Goal: Task Accomplishment & Management: Complete application form

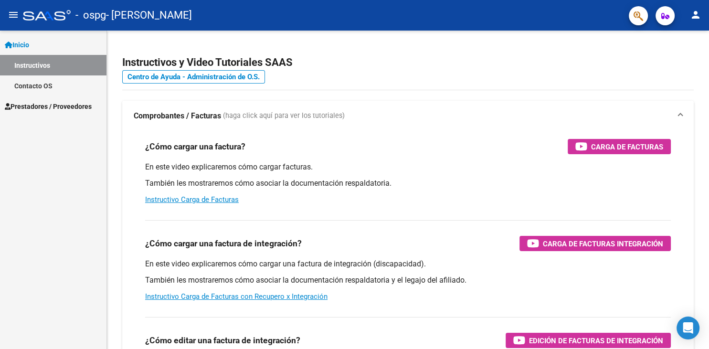
click at [33, 63] on link "Instructivos" at bounding box center [53, 65] width 106 height 21
click at [37, 43] on link "Inicio" at bounding box center [53, 44] width 106 height 21
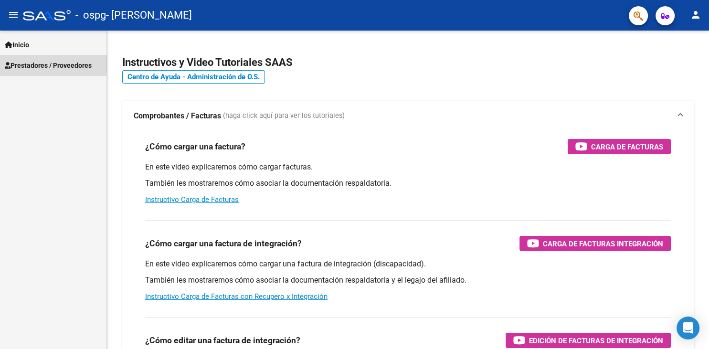
click at [37, 63] on span "Prestadores / Proveedores" at bounding box center [48, 65] width 87 height 11
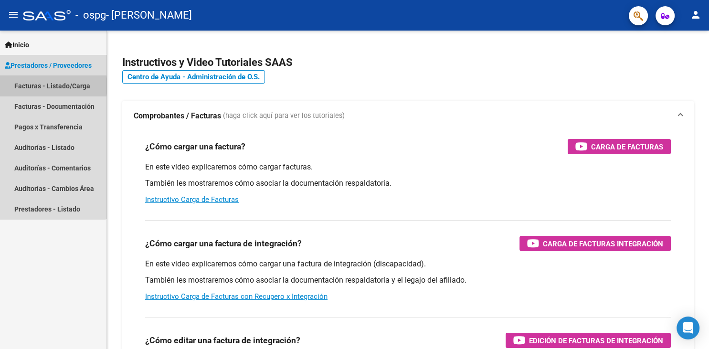
click at [49, 86] on link "Facturas - Listado/Carga" at bounding box center [53, 85] width 106 height 21
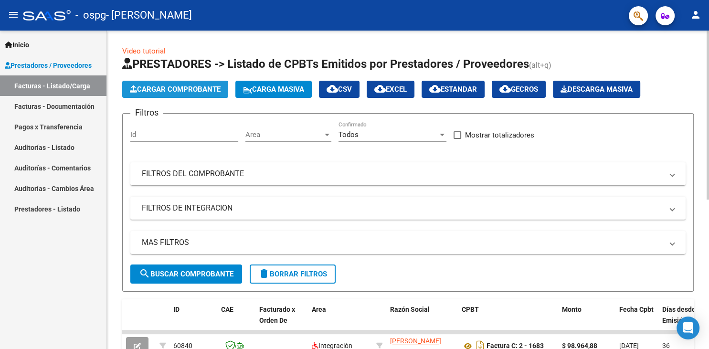
click at [145, 87] on span "Cargar Comprobante" at bounding box center [175, 89] width 91 height 9
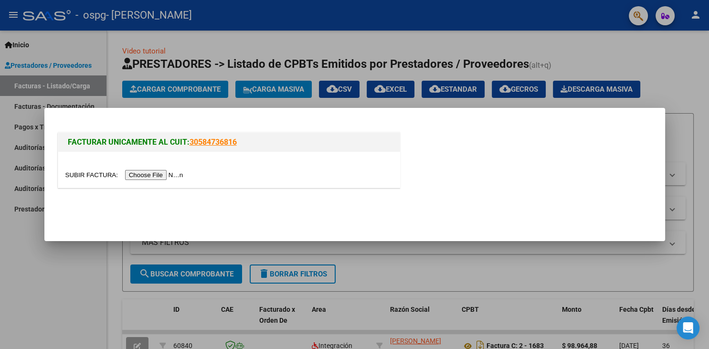
click at [89, 172] on input "file" at bounding box center [125, 175] width 121 height 10
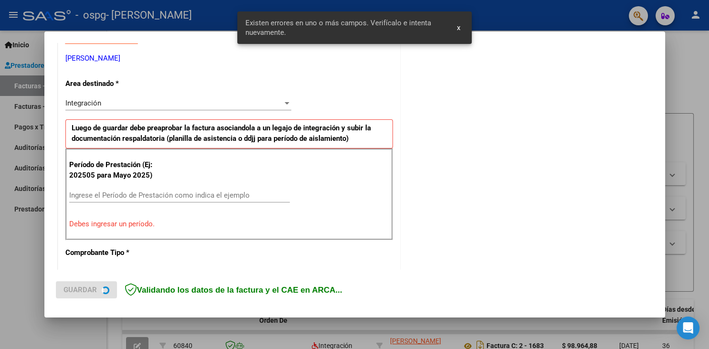
scroll to position [191, 0]
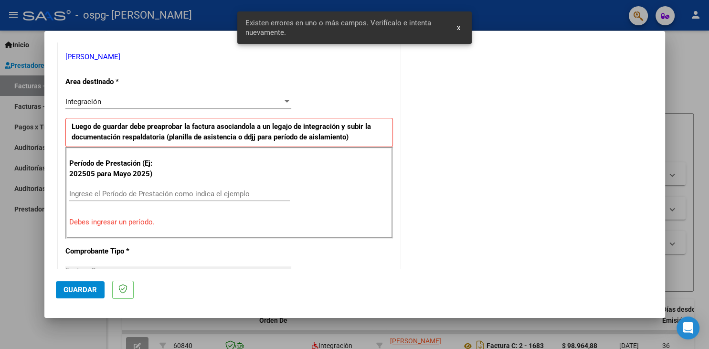
click at [150, 195] on input "Ingrese el Período de Prestación como indica el ejemplo" at bounding box center [179, 193] width 221 height 9
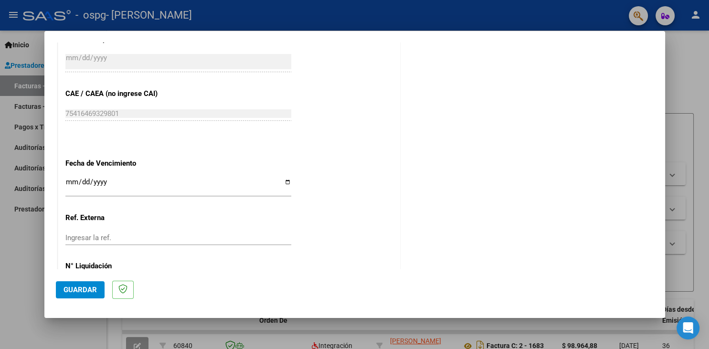
scroll to position [600, 0]
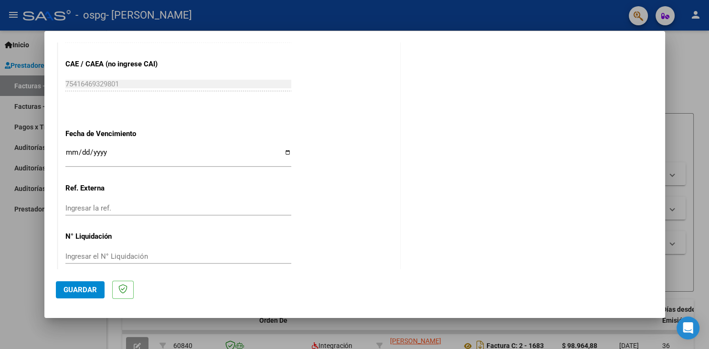
type input "202509"
click at [70, 148] on input "Ingresar la fecha" at bounding box center [178, 155] width 226 height 15
type input "[DATE]"
click at [81, 287] on span "Guardar" at bounding box center [79, 289] width 33 height 9
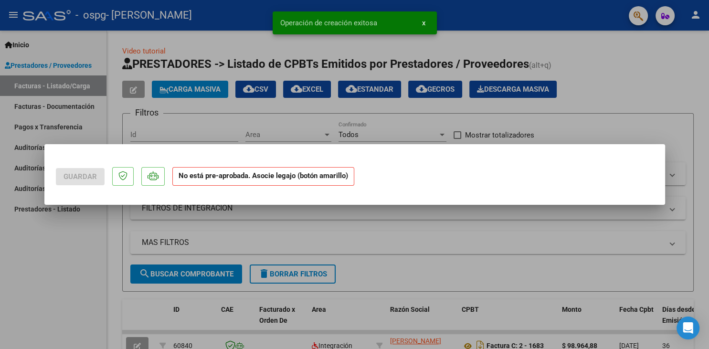
scroll to position [0, 0]
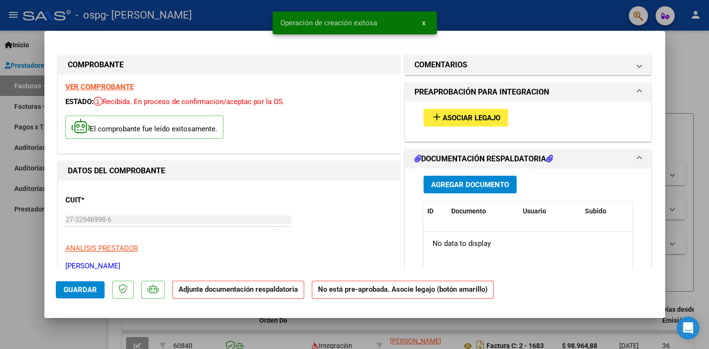
click at [431, 114] on button "add Asociar Legajo" at bounding box center [465, 118] width 84 height 18
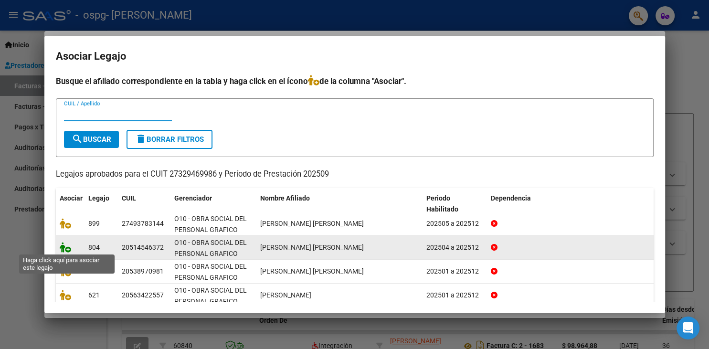
click at [66, 245] on icon at bounding box center [65, 247] width 11 height 11
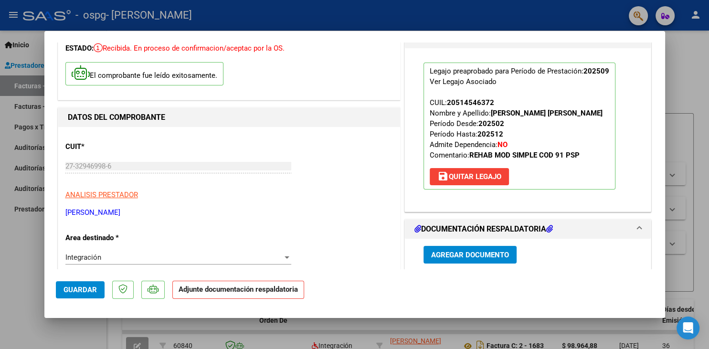
scroll to position [53, 0]
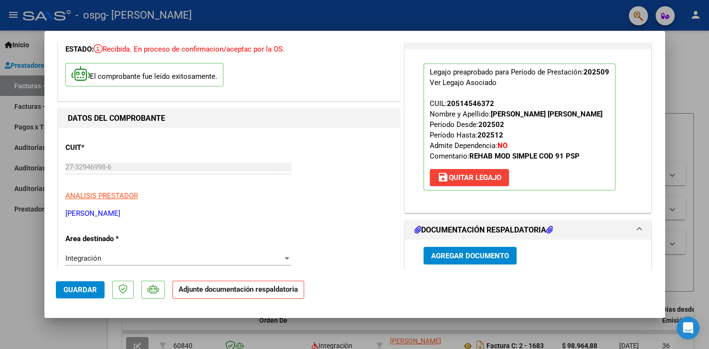
click at [456, 257] on span "Agregar Documento" at bounding box center [470, 256] width 78 height 9
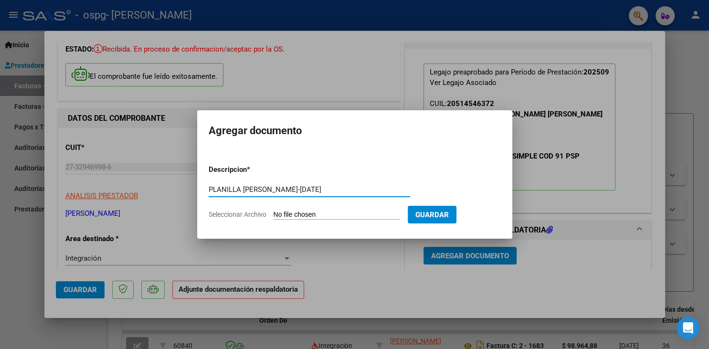
type input "PLANILLA [PERSON_NAME]-[DATE]"
click at [296, 217] on input "Seleccionar Archivo" at bounding box center [336, 214] width 126 height 9
type input "C:\fakepath\PLANILLA [PERSON_NAME]- [DATE].pdf"
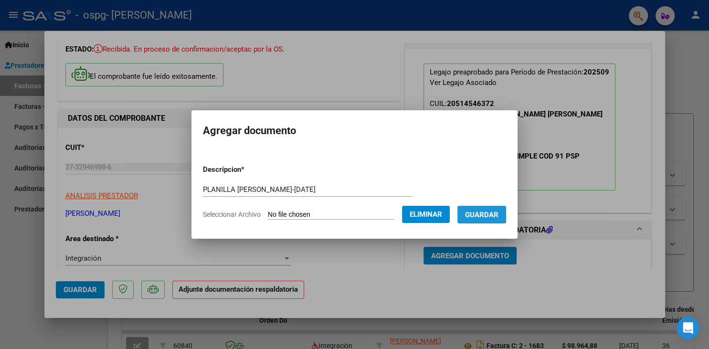
click at [465, 219] on span "Guardar" at bounding box center [481, 214] width 33 height 9
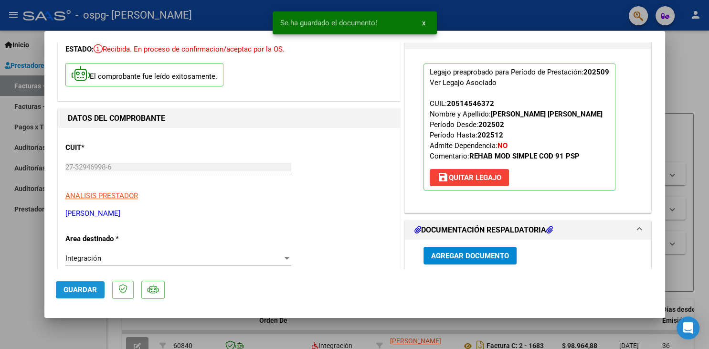
click at [81, 286] on span "Guardar" at bounding box center [79, 289] width 33 height 9
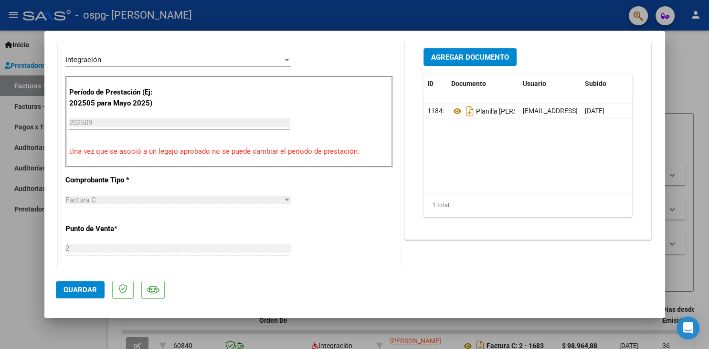
scroll to position [158, 0]
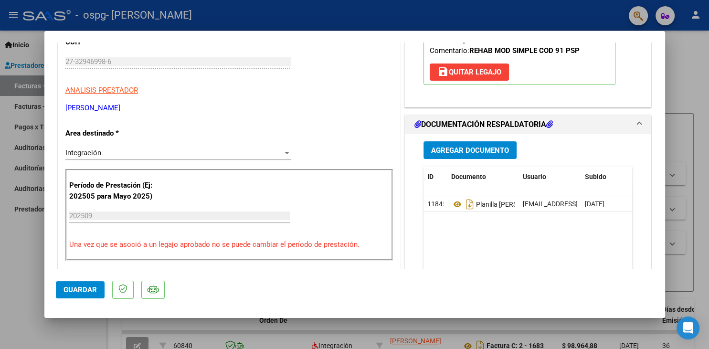
click at [685, 59] on div at bounding box center [354, 174] width 709 height 349
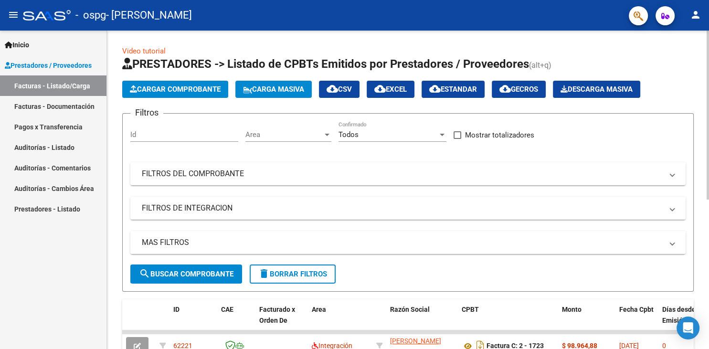
scroll to position [105, 0]
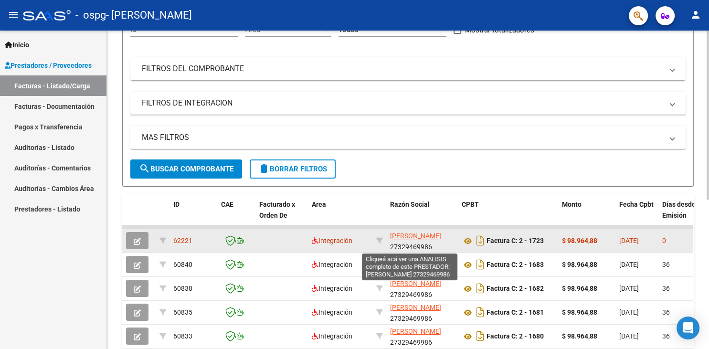
click at [400, 237] on span "[PERSON_NAME]" at bounding box center [415, 236] width 51 height 8
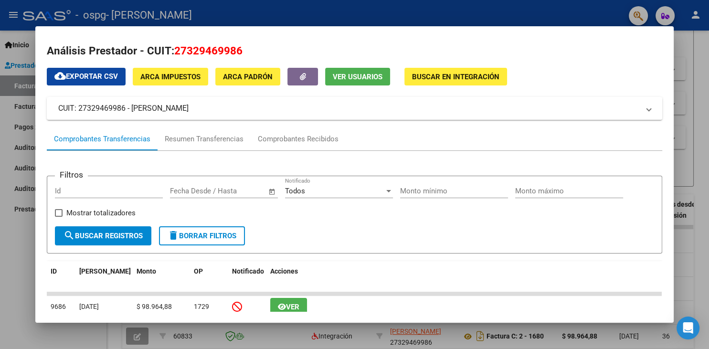
scroll to position [0, 0]
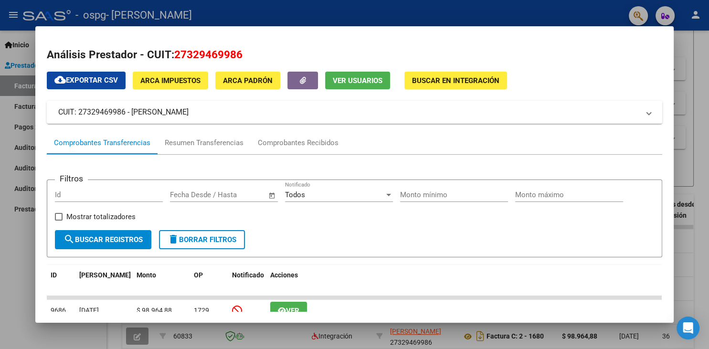
click at [30, 331] on div at bounding box center [354, 174] width 709 height 349
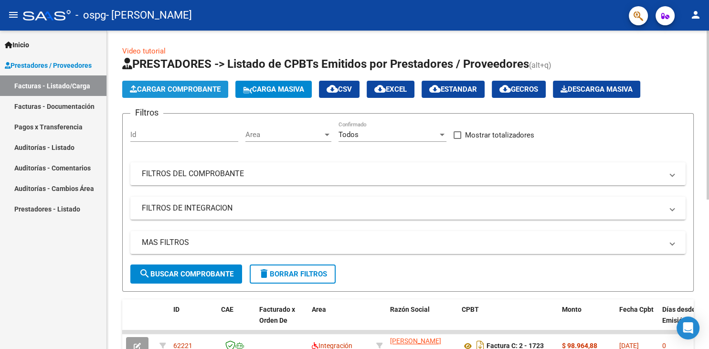
click at [153, 90] on span "Cargar Comprobante" at bounding box center [175, 89] width 91 height 9
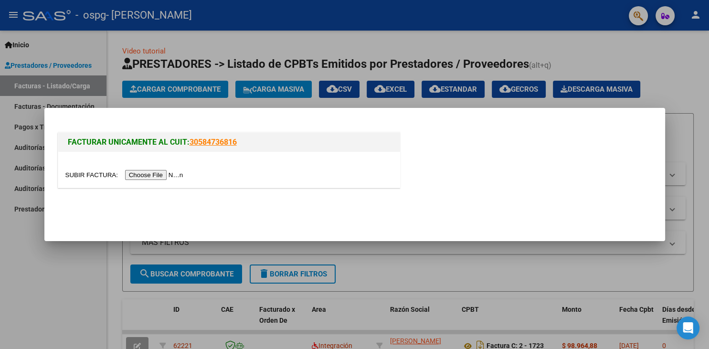
click at [81, 179] on input "file" at bounding box center [125, 175] width 121 height 10
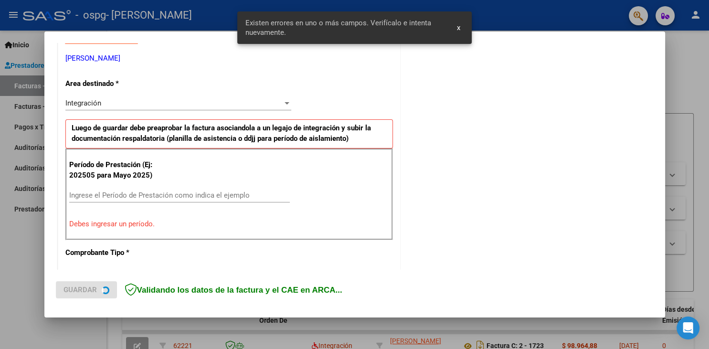
scroll to position [191, 0]
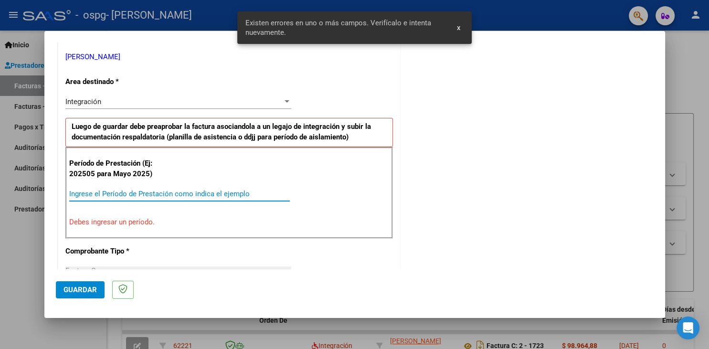
click at [155, 193] on input "Ingrese el Período de Prestación como indica el ejemplo" at bounding box center [179, 193] width 221 height 9
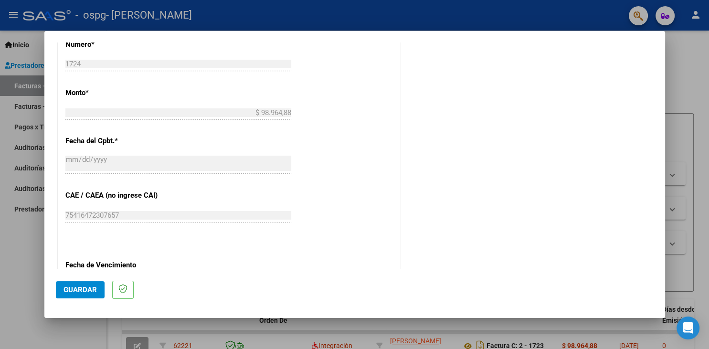
scroll to position [559, 0]
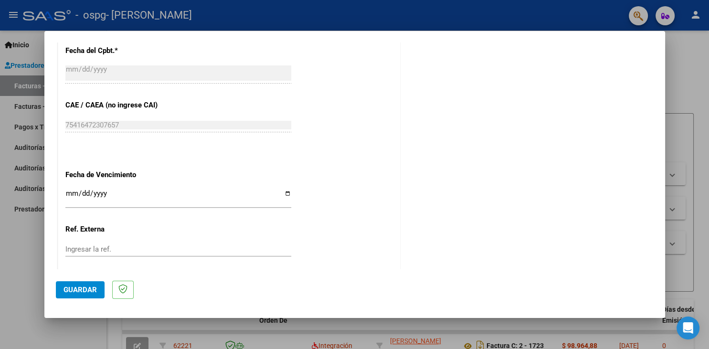
type input "202509"
click at [67, 191] on input "Ingresar la fecha" at bounding box center [178, 196] width 226 height 15
type input "[DATE]"
click at [77, 293] on span "Guardar" at bounding box center [79, 289] width 33 height 9
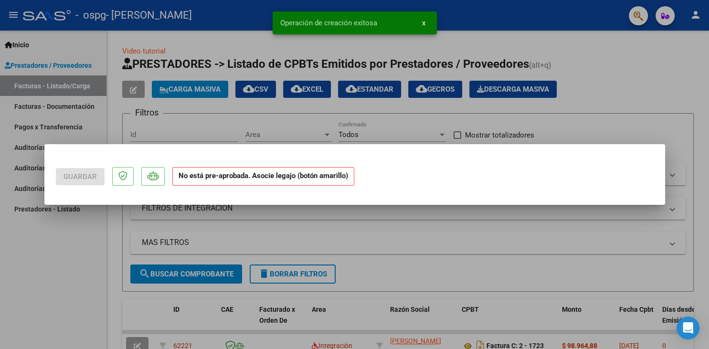
scroll to position [0, 0]
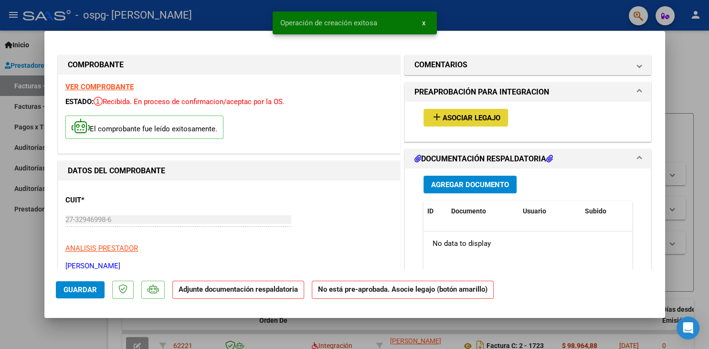
click at [494, 115] on span "Asociar Legajo" at bounding box center [471, 118] width 58 height 9
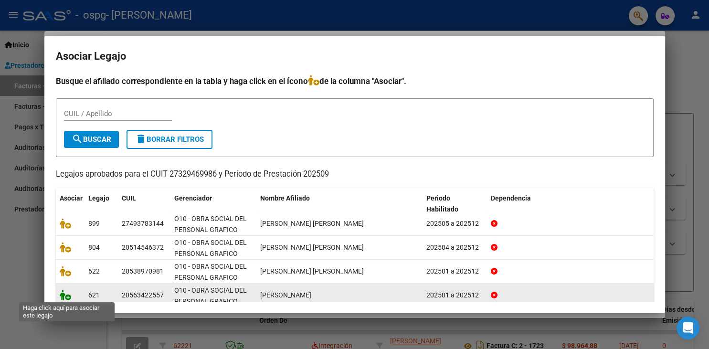
click at [64, 299] on icon at bounding box center [65, 295] width 11 height 11
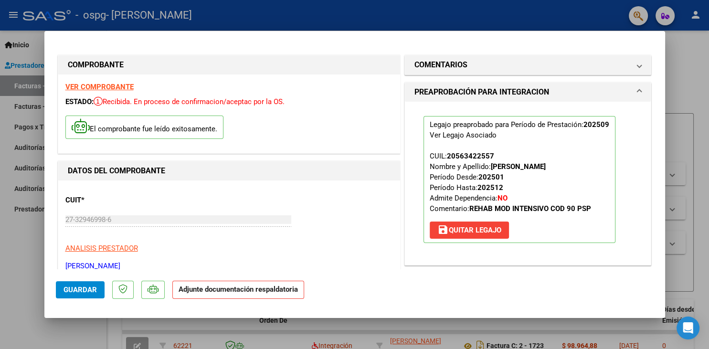
scroll to position [210, 0]
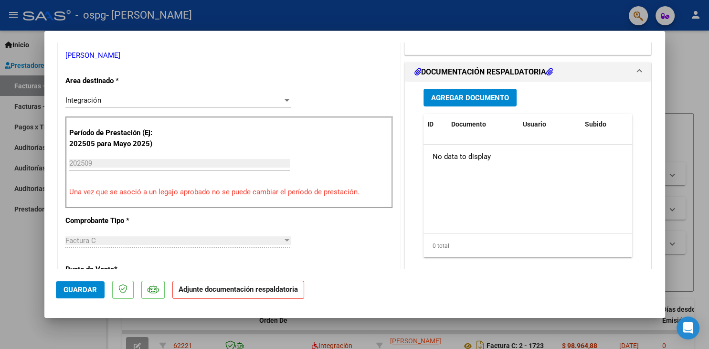
click at [503, 70] on h1 "DOCUMENTACIÓN RESPALDATORIA" at bounding box center [483, 71] width 138 height 11
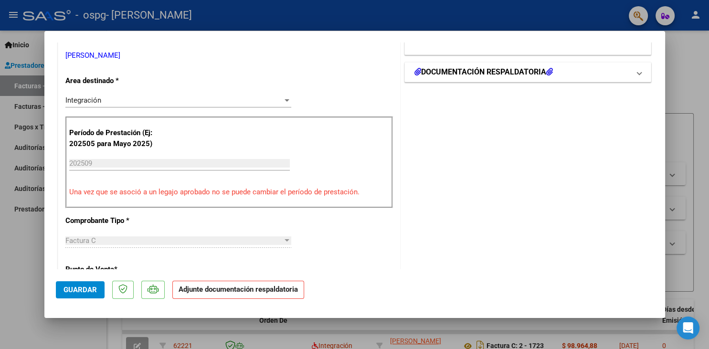
click at [438, 72] on h1 "DOCUMENTACIÓN RESPALDATORIA" at bounding box center [483, 71] width 138 height 11
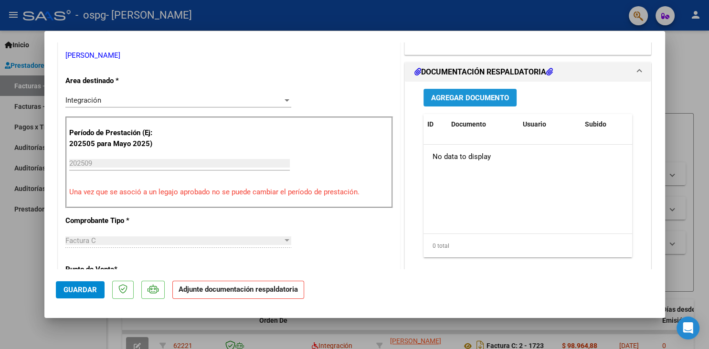
click at [444, 101] on span "Agregar Documento" at bounding box center [470, 98] width 78 height 9
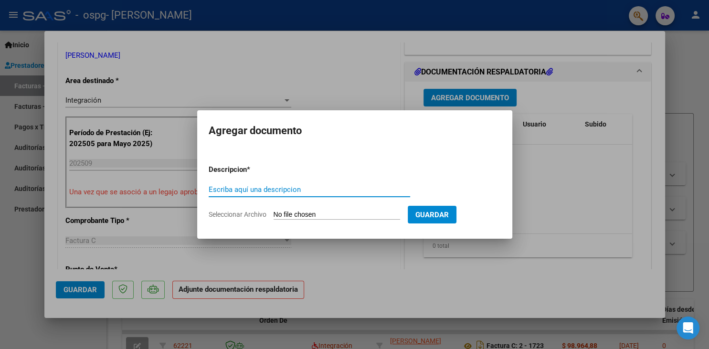
click at [255, 193] on input "Escriba aquí una descripcion" at bounding box center [309, 189] width 201 height 9
type input "PLANILLA [PERSON_NAME]-[DATE]"
click at [299, 213] on input "Seleccionar Archivo" at bounding box center [336, 214] width 126 height 9
type input "C:\fakepath\PLANILLA [PERSON_NAME]- [DATE].pdf"
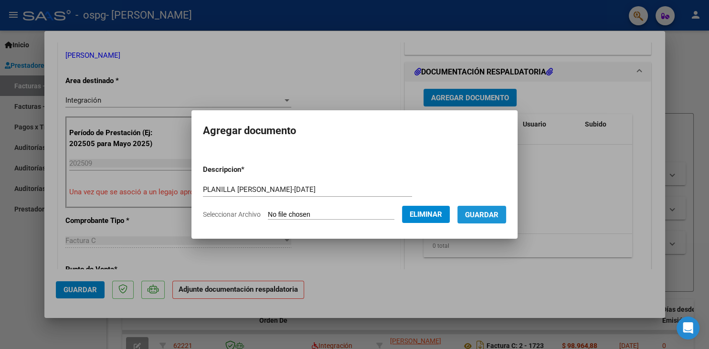
click at [465, 219] on span "Guardar" at bounding box center [481, 214] width 33 height 9
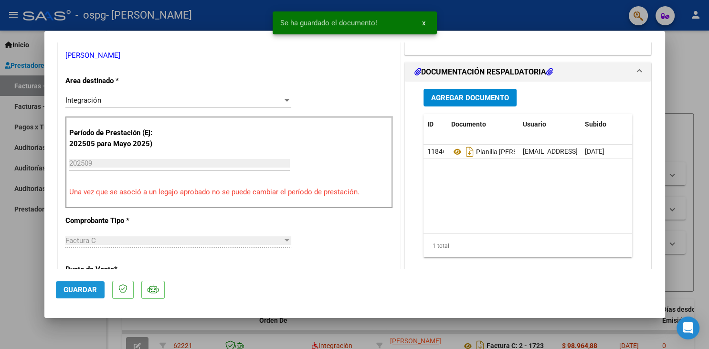
click at [85, 288] on span "Guardar" at bounding box center [79, 289] width 33 height 9
click at [32, 291] on div at bounding box center [354, 174] width 709 height 349
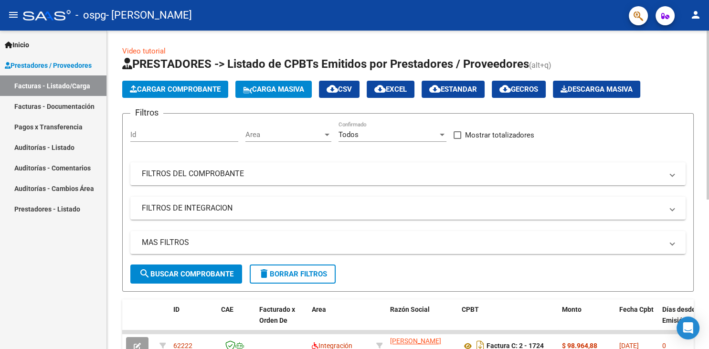
click at [157, 93] on span "Cargar Comprobante" at bounding box center [175, 89] width 91 height 9
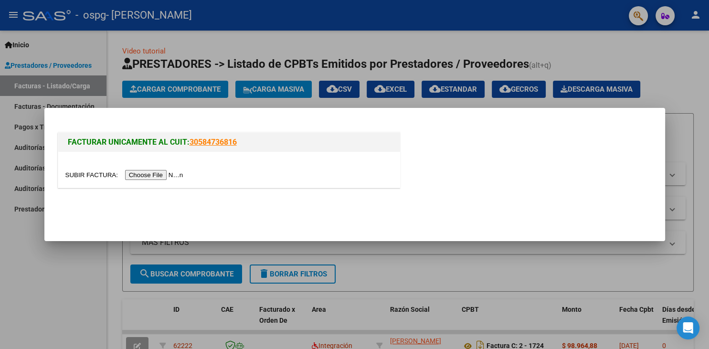
click at [88, 178] on input "file" at bounding box center [125, 175] width 121 height 10
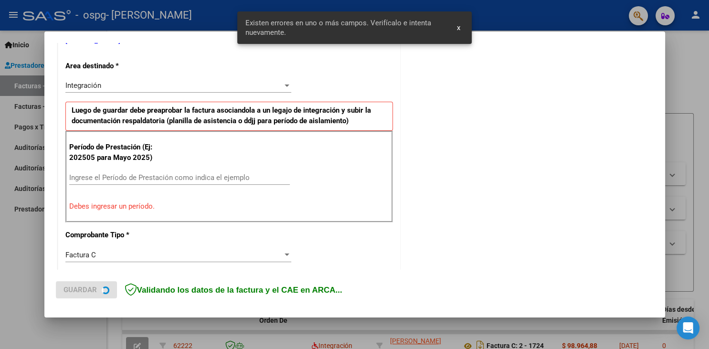
scroll to position [209, 0]
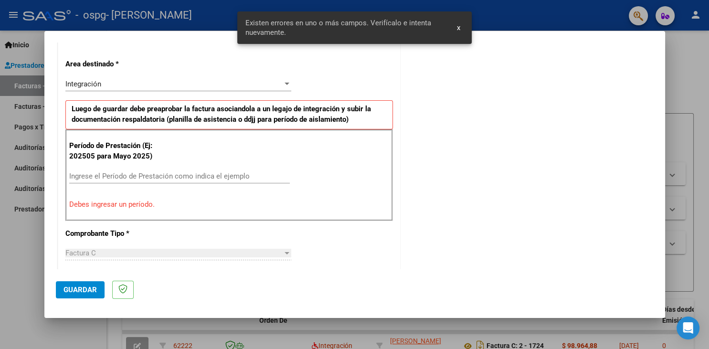
click at [94, 179] on div "Ingrese el Período de Prestación como indica el ejemplo" at bounding box center [179, 176] width 221 height 14
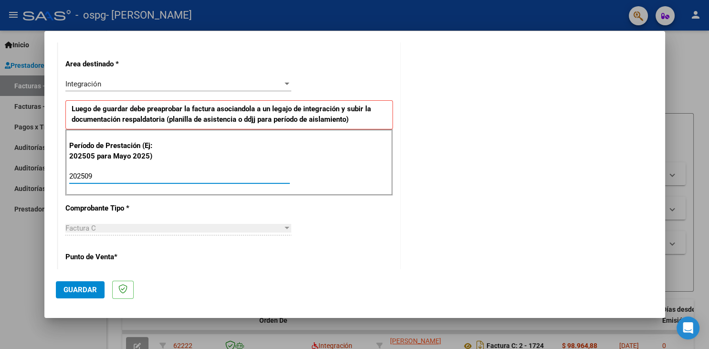
type input "202509"
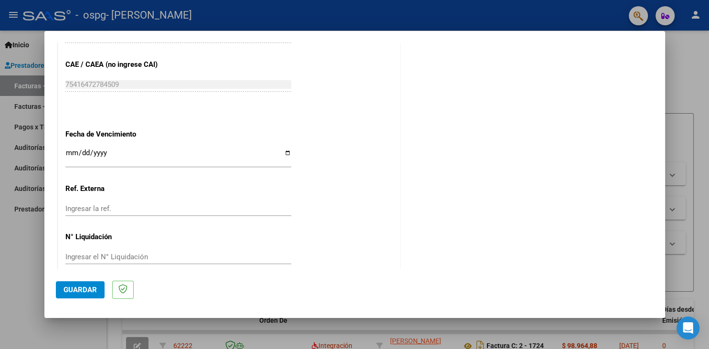
scroll to position [600, 0]
click at [66, 148] on input "Ingresar la fecha" at bounding box center [178, 155] width 226 height 15
type input "[DATE]"
click at [77, 291] on span "Guardar" at bounding box center [79, 289] width 33 height 9
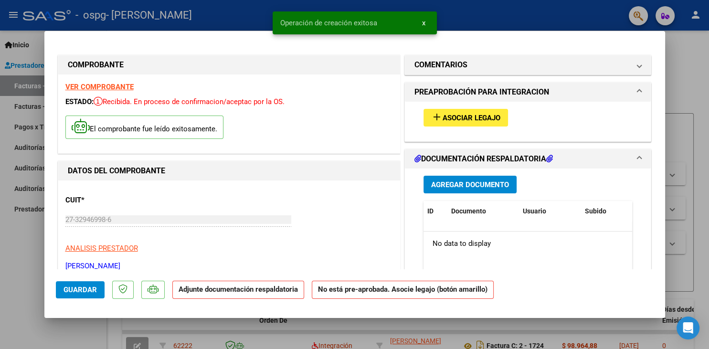
click at [453, 116] on span "Asociar Legajo" at bounding box center [471, 118] width 58 height 9
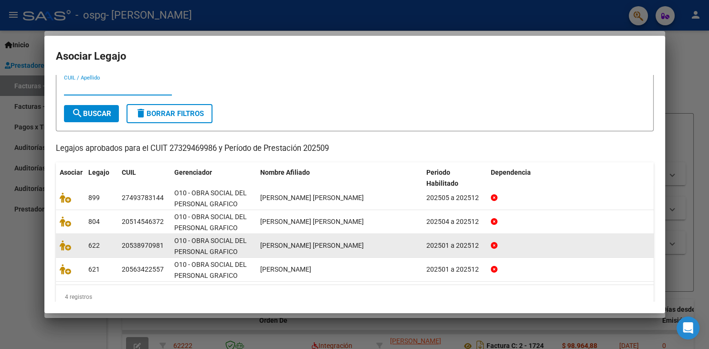
scroll to position [40, 0]
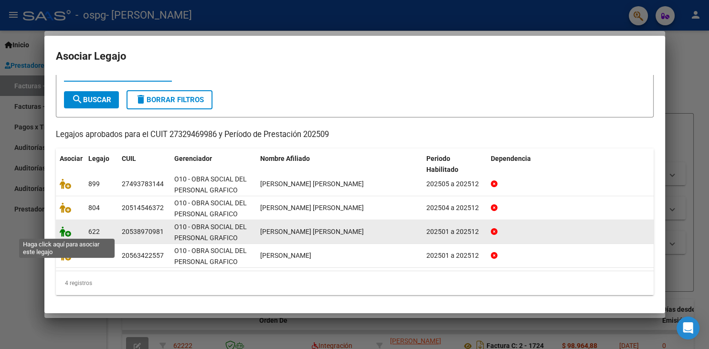
click at [62, 236] on icon at bounding box center [65, 231] width 11 height 11
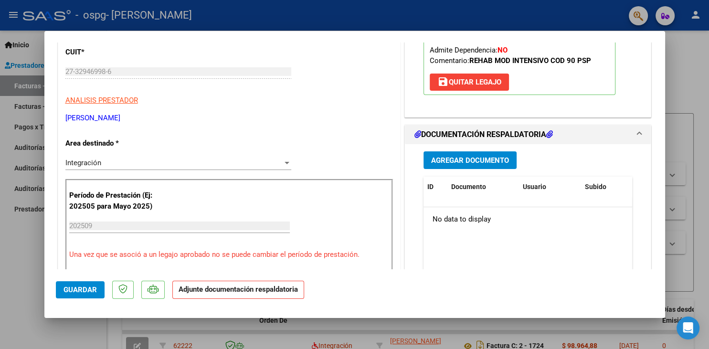
scroll to position [158, 0]
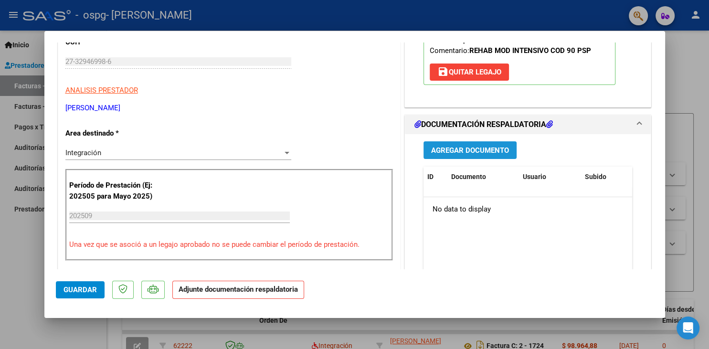
click at [495, 148] on span "Agregar Documento" at bounding box center [470, 150] width 78 height 9
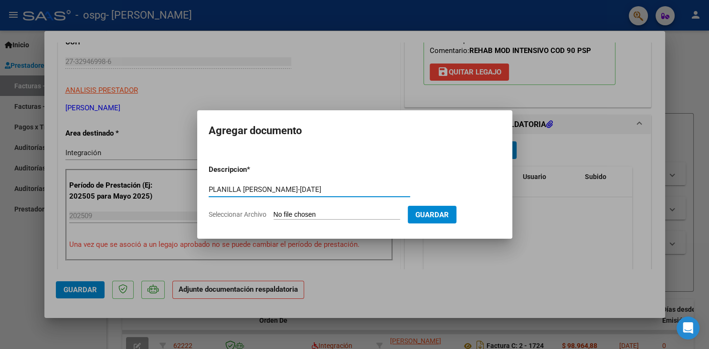
type input "PLANILLA [PERSON_NAME]-[DATE]"
click at [290, 213] on input "Seleccionar Archivo" at bounding box center [336, 214] width 126 height 9
type input "C:\fakepath\PLANILLA [PERSON_NAME]- [DATE].pdf"
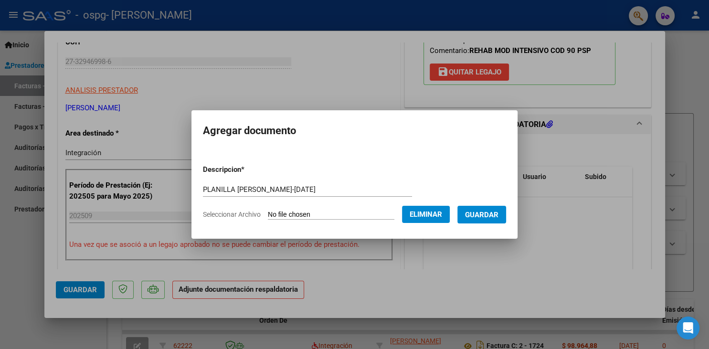
click at [465, 219] on span "Guardar" at bounding box center [481, 214] width 33 height 9
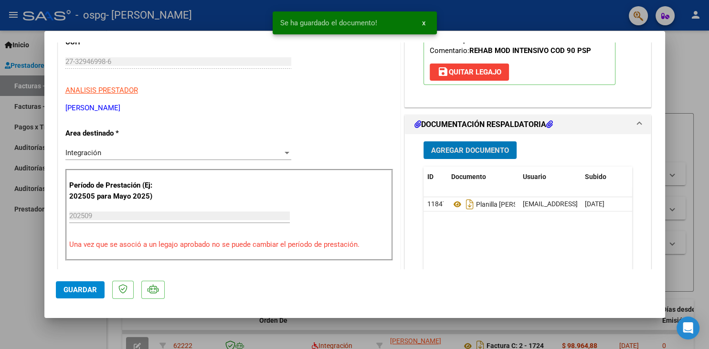
scroll to position [0, 0]
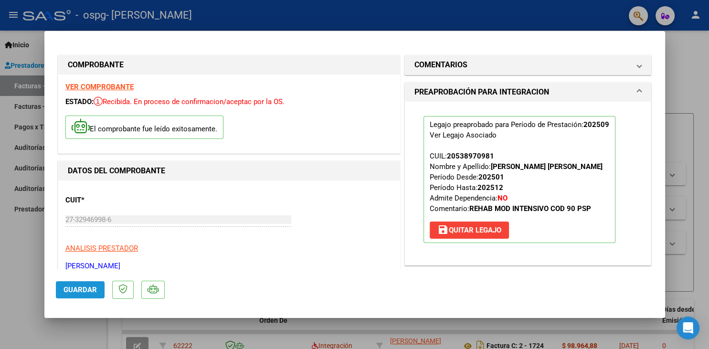
click at [80, 287] on span "Guardar" at bounding box center [79, 289] width 33 height 9
click at [27, 287] on div at bounding box center [354, 174] width 709 height 349
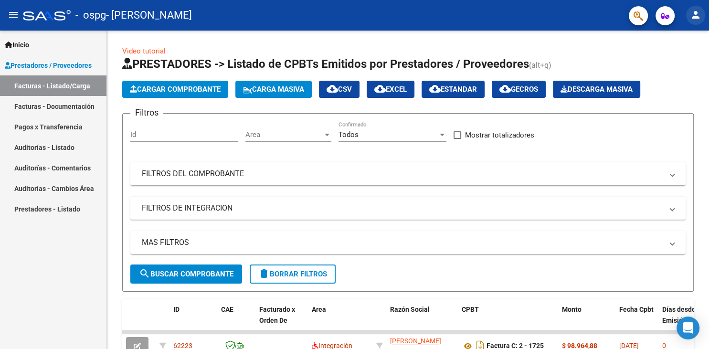
click at [699, 9] on button "person" at bounding box center [695, 15] width 19 height 19
click at [676, 69] on button "exit_to_app Salir" at bounding box center [676, 63] width 58 height 23
